Goal: Information Seeking & Learning: Learn about a topic

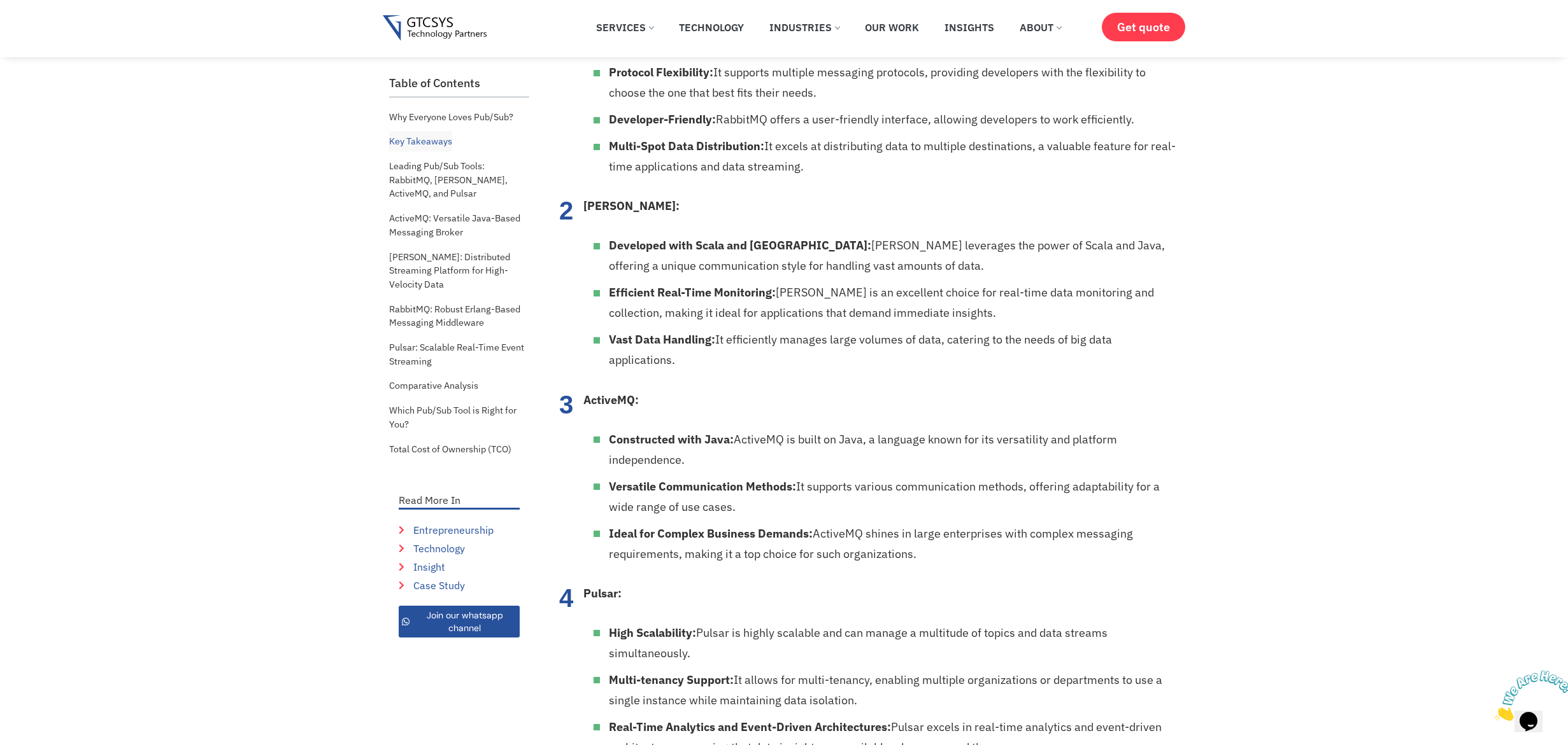
scroll to position [1170, 0]
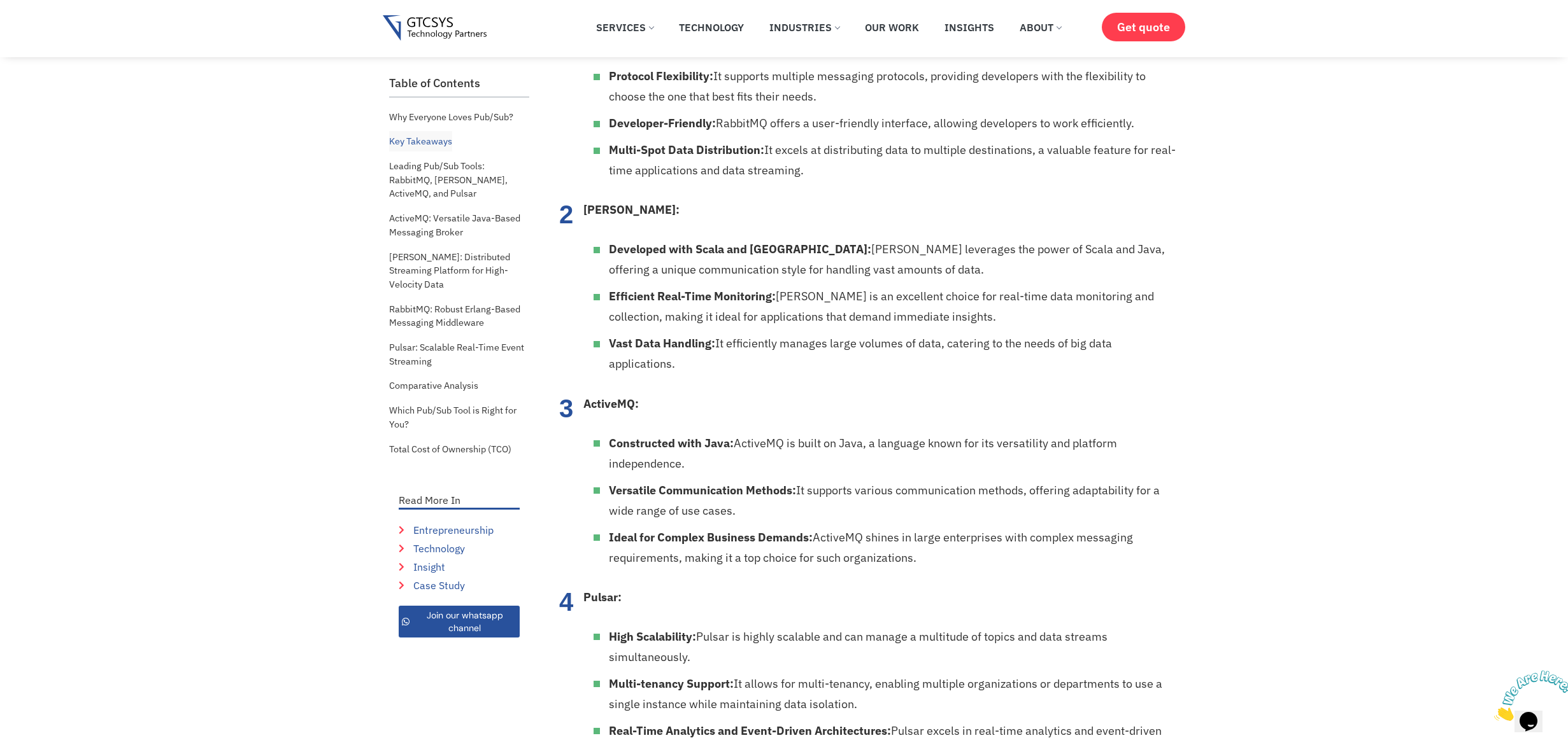
drag, startPoint x: 857, startPoint y: 417, endPoint x: 803, endPoint y: 454, distance: 65.5
click at [831, 440] on li "Constructed with Java: ActiveMQ is built on Java, a language known for its vers…" at bounding box center [891, 453] width 567 height 41
click at [798, 480] on li "Versatile Communication Methods: It supports various communication methods, off…" at bounding box center [891, 500] width 567 height 41
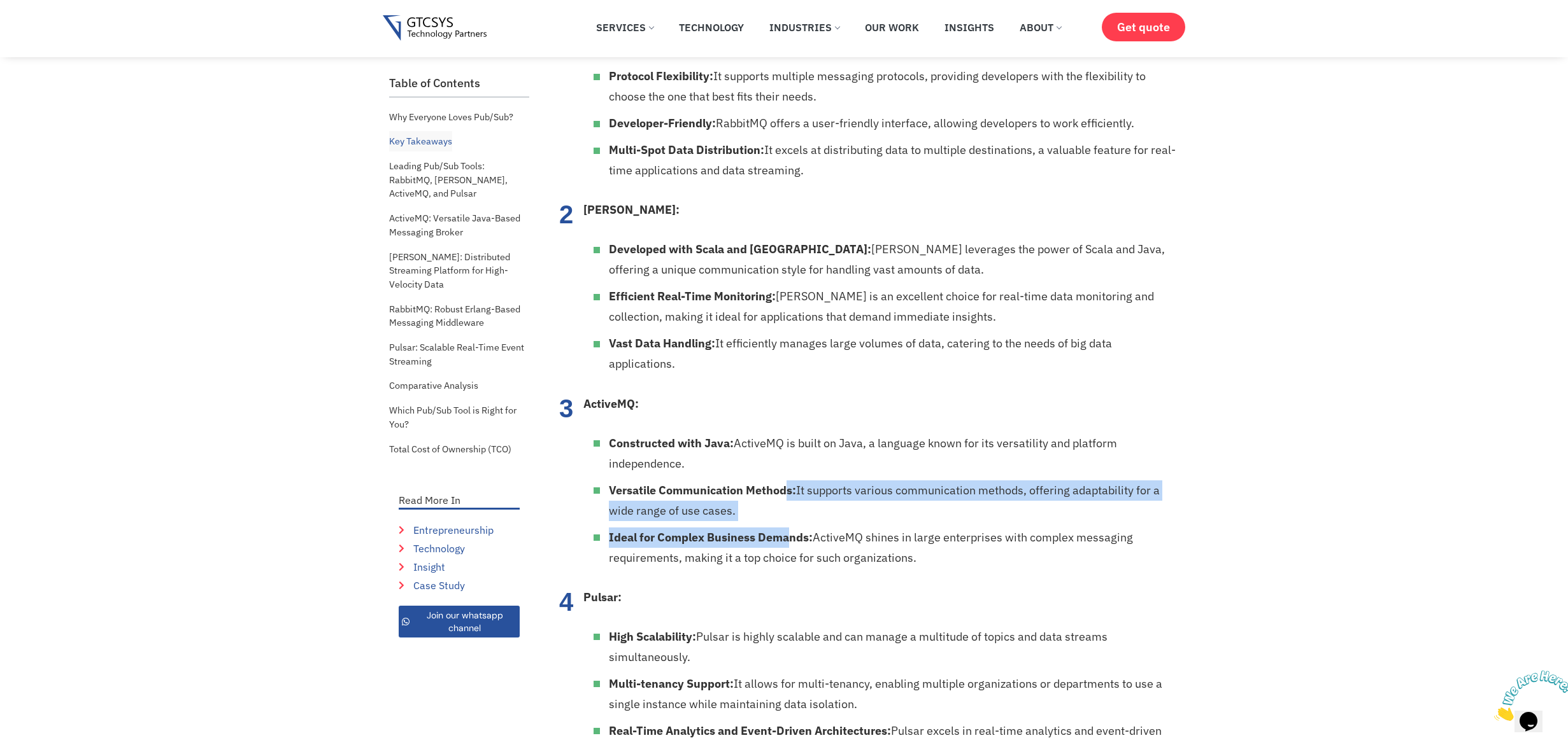
drag, startPoint x: 785, startPoint y: 465, endPoint x: 791, endPoint y: 500, distance: 35.5
click at [791, 500] on ul "Constructed with Java: ActiveMQ is built on Java, a language known for its vers…" at bounding box center [879, 501] width 592 height 135
click at [796, 528] on li "Ideal for Complex Business Demands: ActiveMQ shines in large enterprises with c…" at bounding box center [891, 548] width 567 height 41
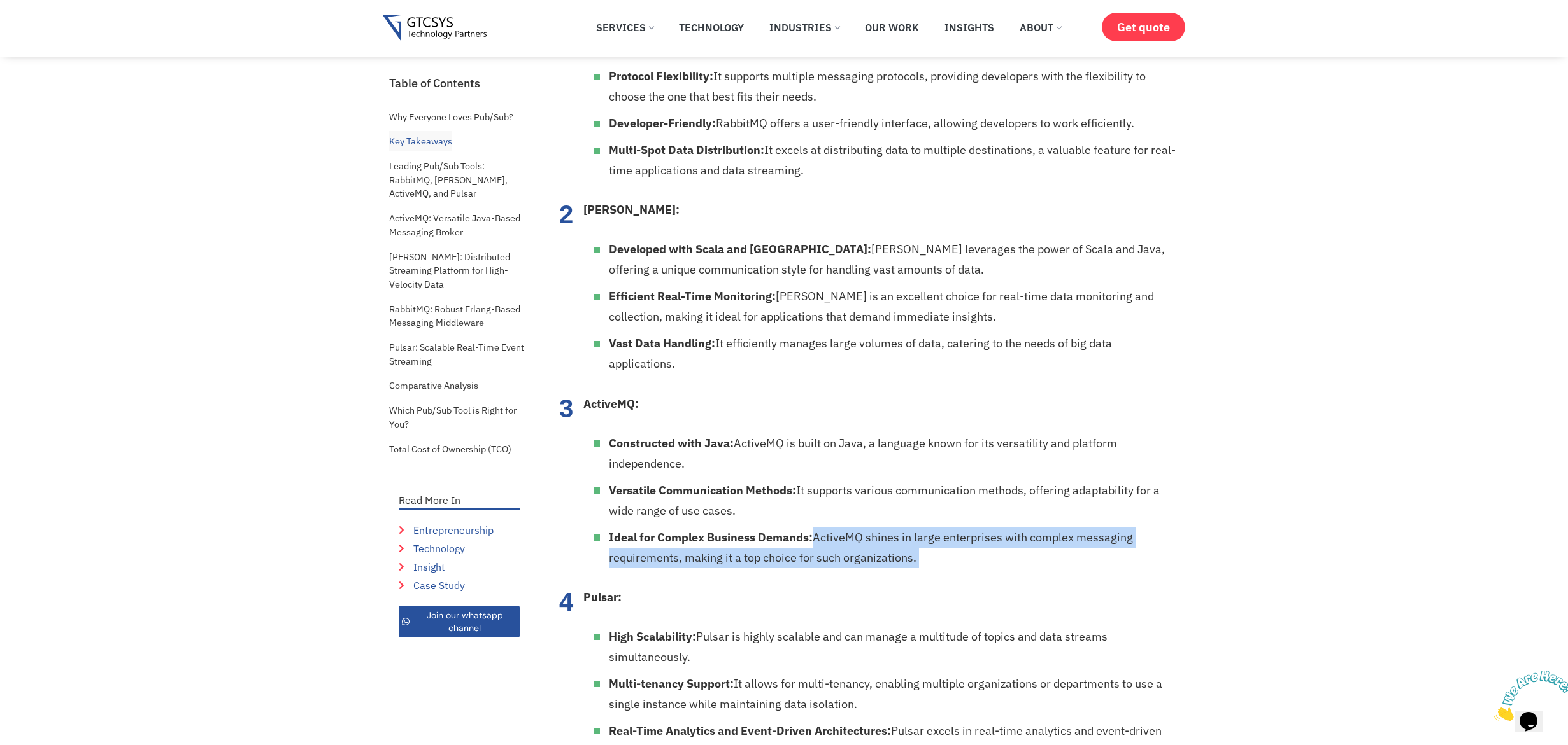
drag, startPoint x: 814, startPoint y: 511, endPoint x: 940, endPoint y: 559, distance: 134.8
click at [940, 559] on ol "RabbitMQ: Built on Erlang for Reliability: RabbitMQ is built on the robust Erla…" at bounding box center [866, 370] width 617 height 783
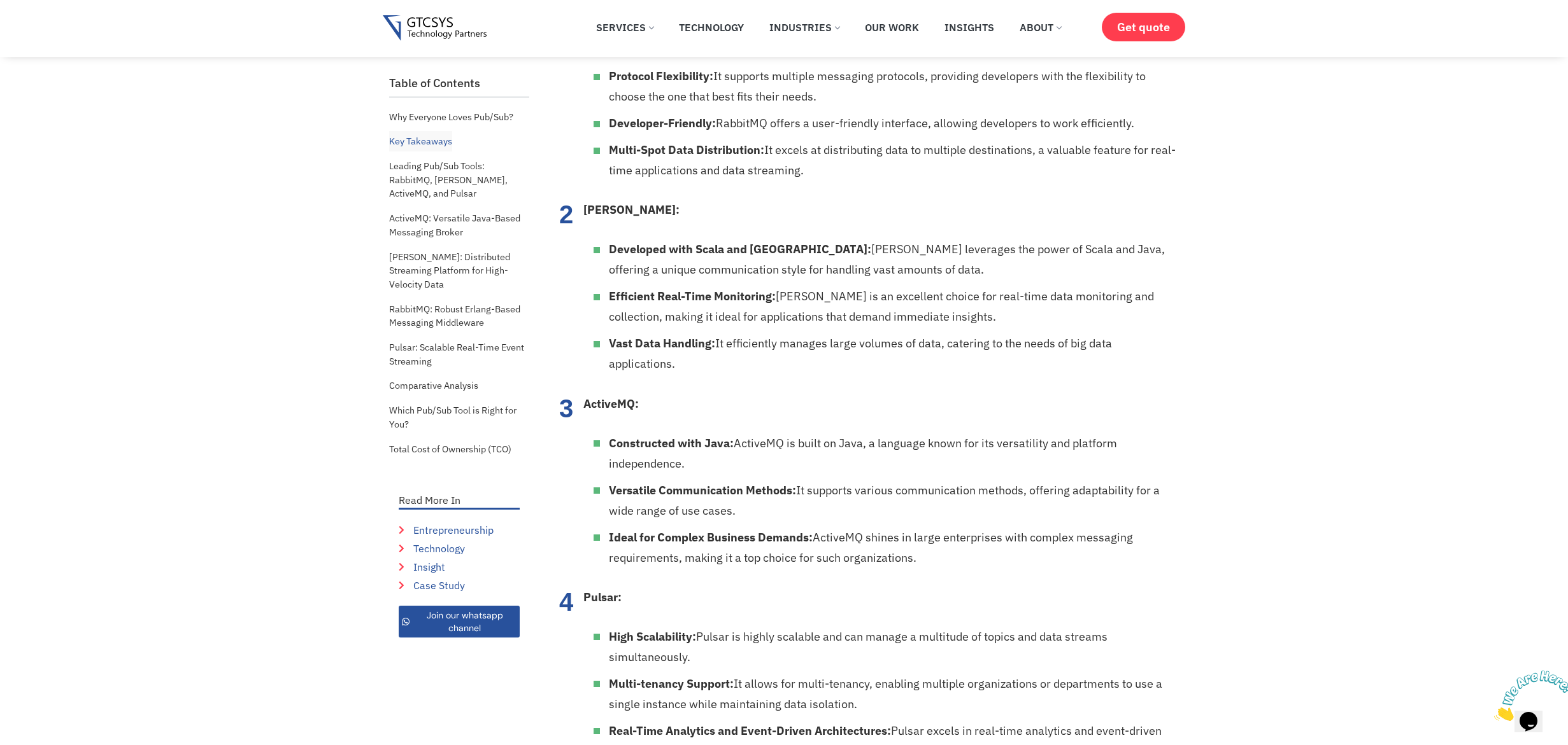
click at [940, 559] on ol "RabbitMQ: Built on Erlang for Reliability: RabbitMQ is built on the robust Erla…" at bounding box center [866, 370] width 617 height 783
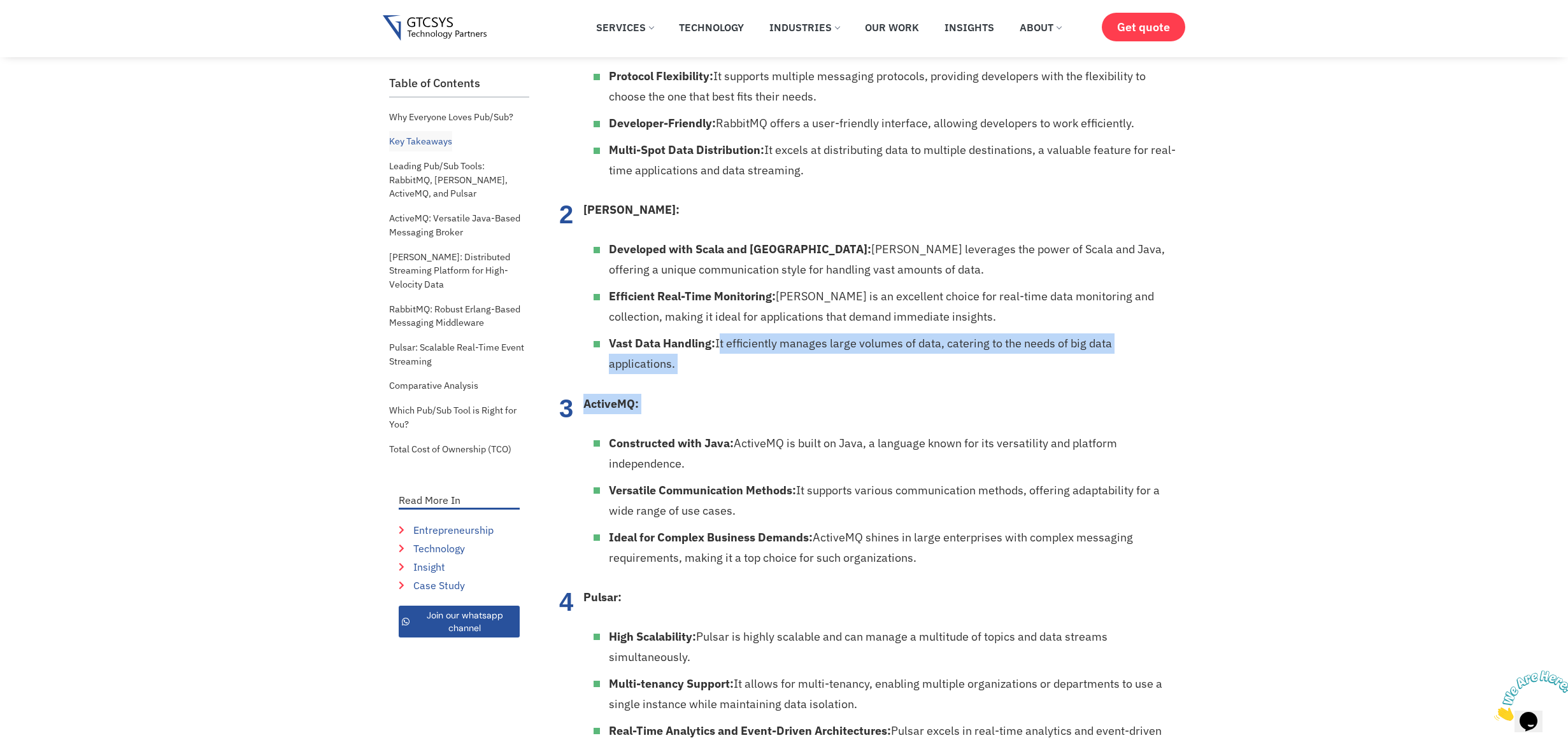
drag, startPoint x: 718, startPoint y: 321, endPoint x: 710, endPoint y: 396, distance: 75.4
click at [710, 396] on ol "RabbitMQ: Built on Erlang for Reliability: RabbitMQ is built on the robust Erla…" at bounding box center [866, 370] width 617 height 783
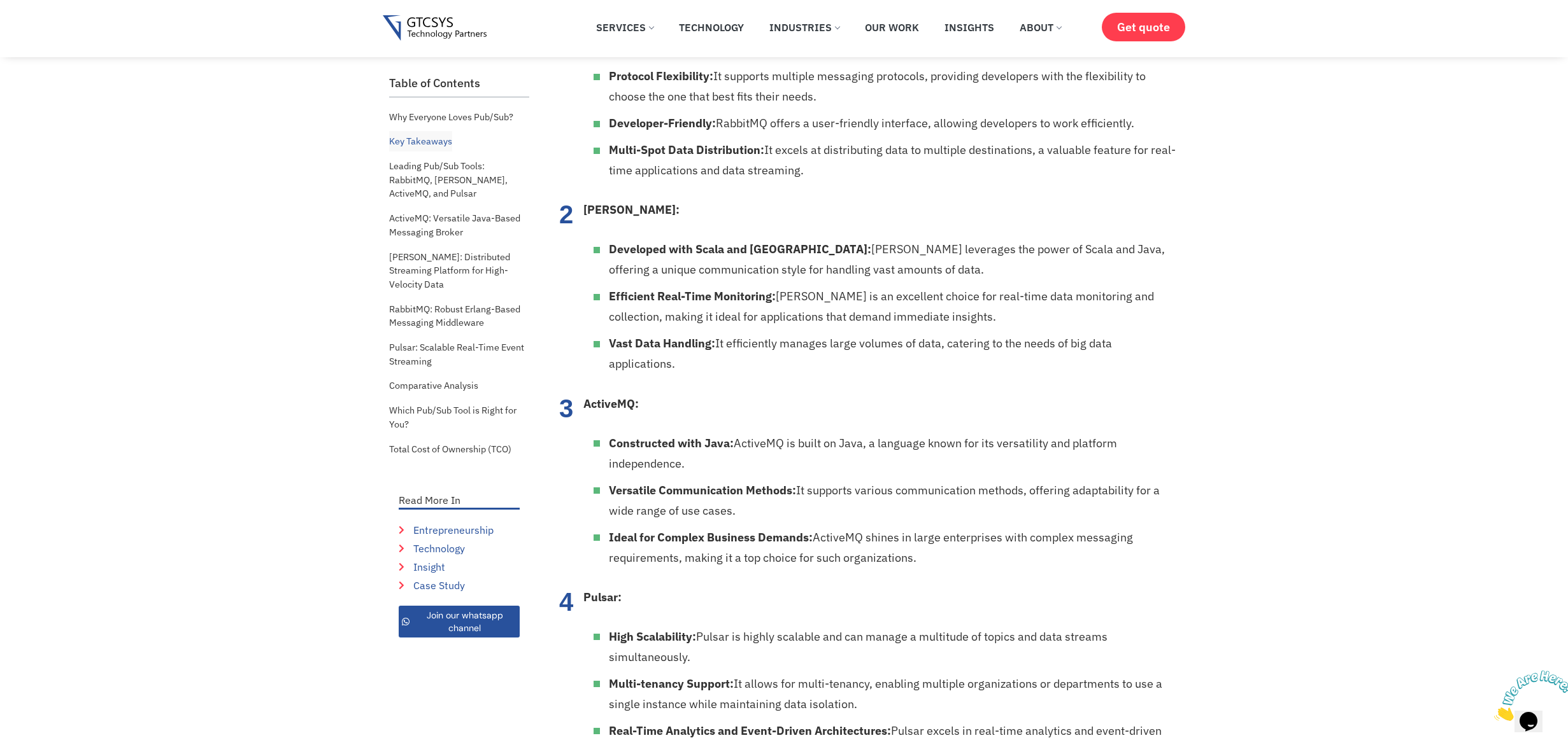
click at [710, 396] on li "ActiveMQ: Constructed with Java: ActiveMQ is built on Java, a language known fo…" at bounding box center [879, 481] width 592 height 175
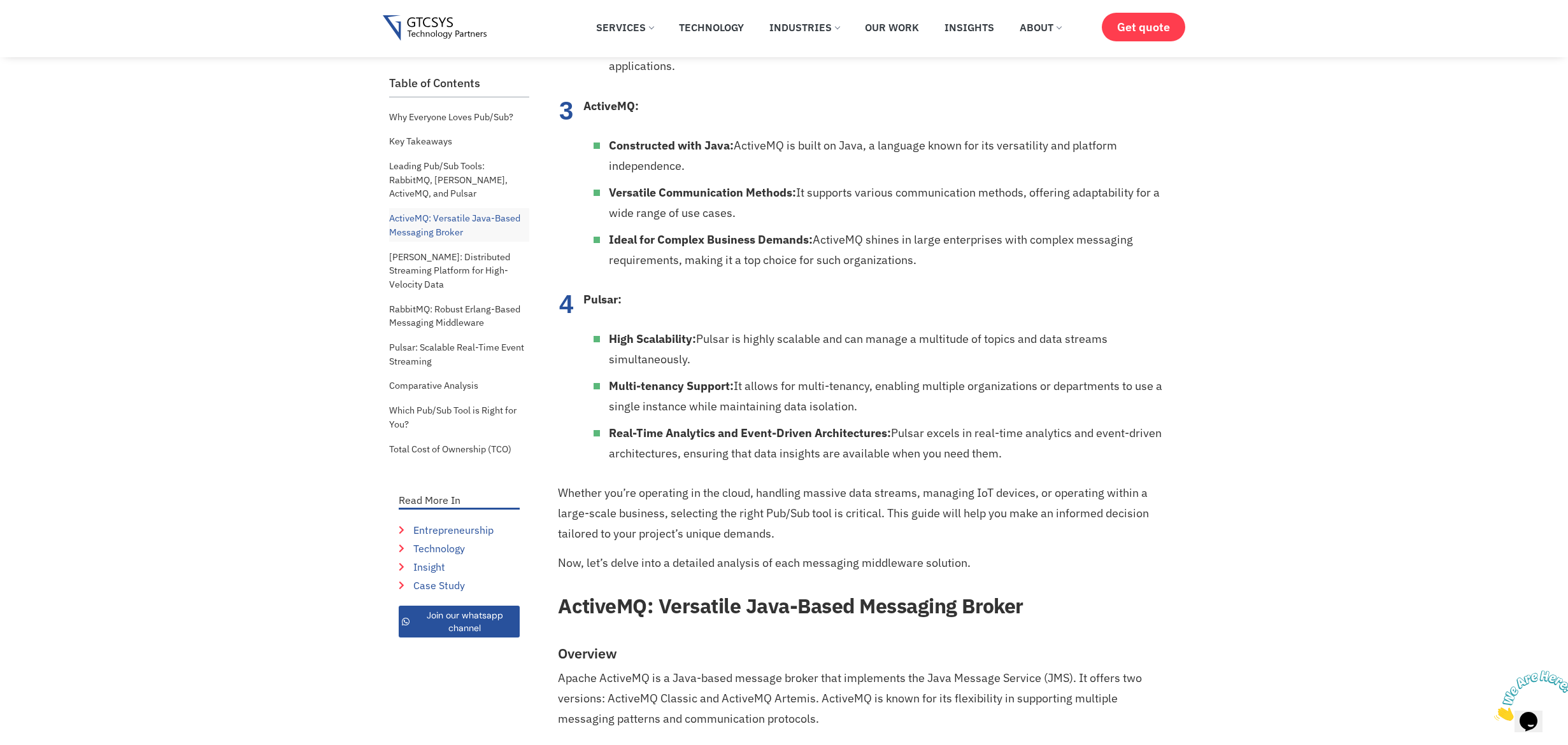
scroll to position [1483, 0]
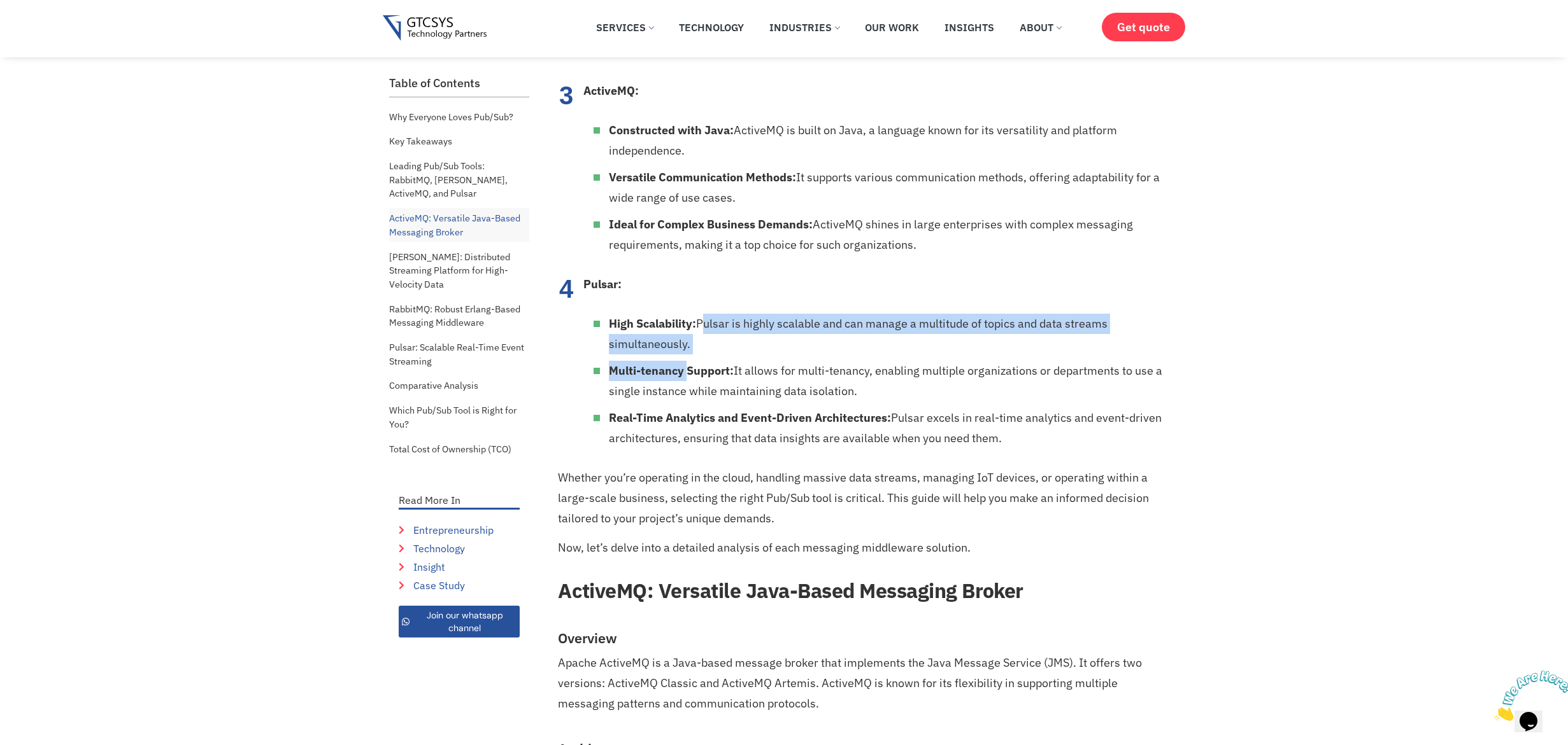
drag, startPoint x: 705, startPoint y: 304, endPoint x: 688, endPoint y: 334, distance: 34.5
click at [688, 334] on ul "High Scalability: Pulsar is highly scalable and can manage a multitude of topic…" at bounding box center [879, 381] width 592 height 135
click at [688, 361] on li "Multi-tenancy Support: It allows for multi-tenancy, enabling multiple organizat…" at bounding box center [891, 381] width 567 height 41
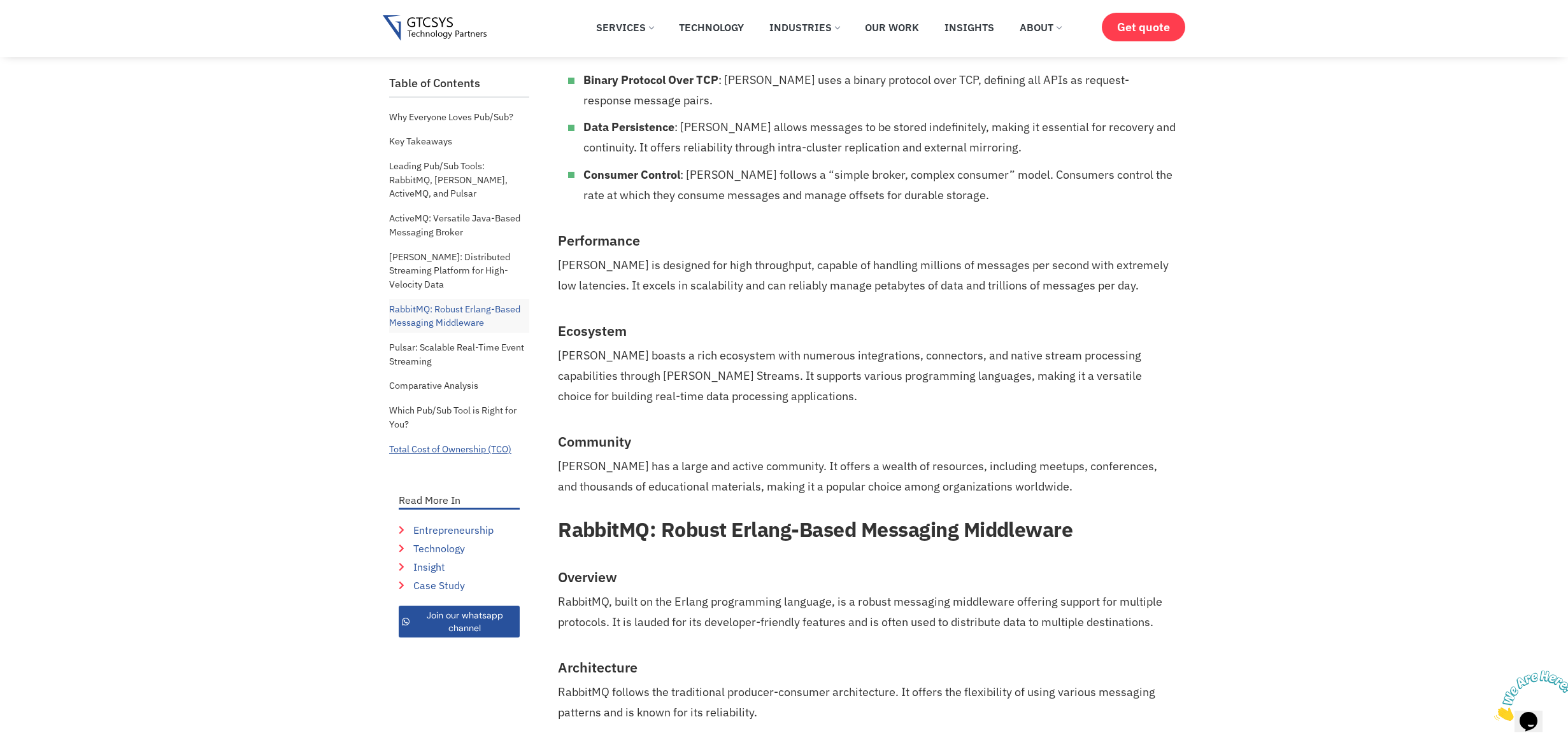
click at [463, 439] on link "Total Cost of Ownership (TCO)" at bounding box center [450, 449] width 122 height 21
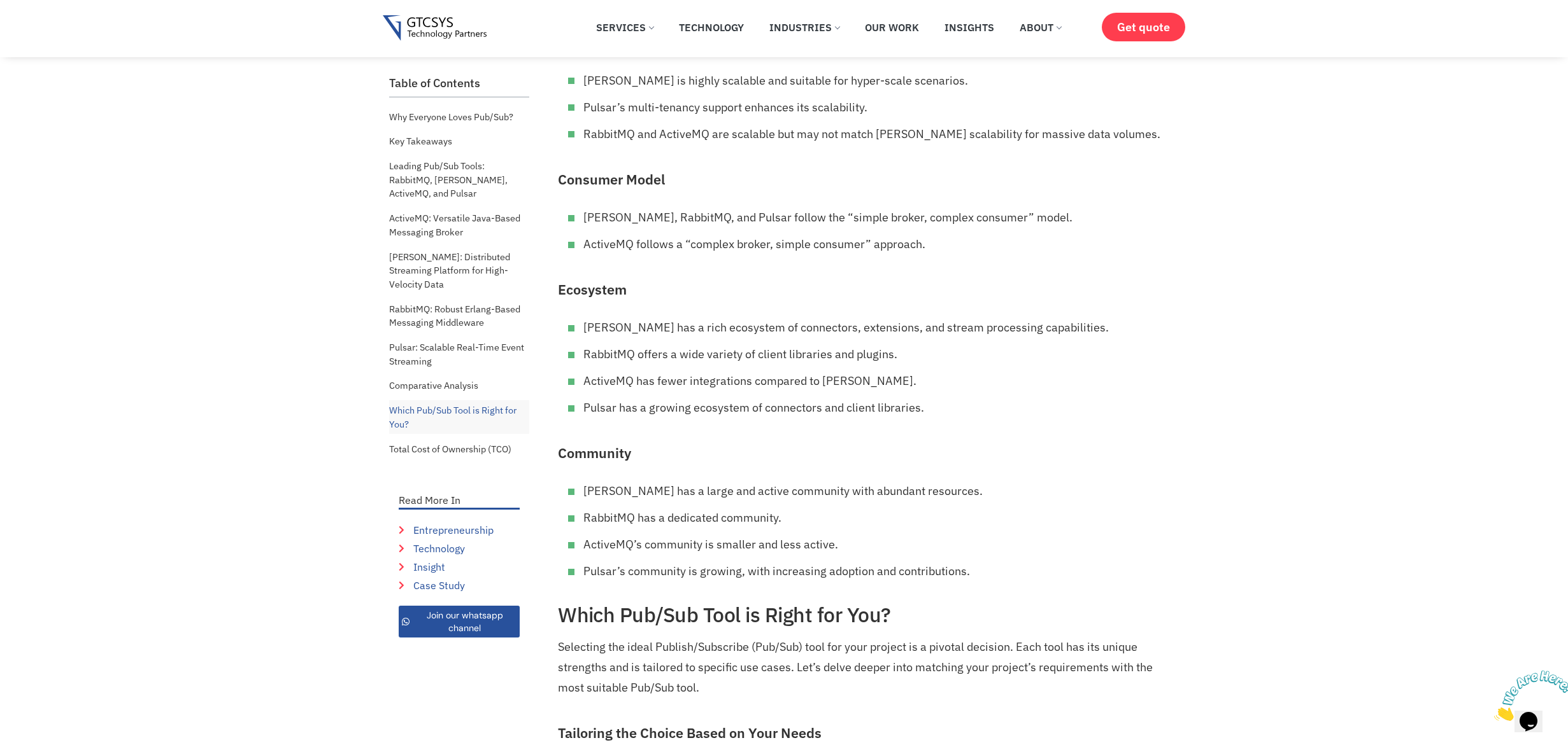
scroll to position [6400, 0]
